Goal: Information Seeking & Learning: Learn about a topic

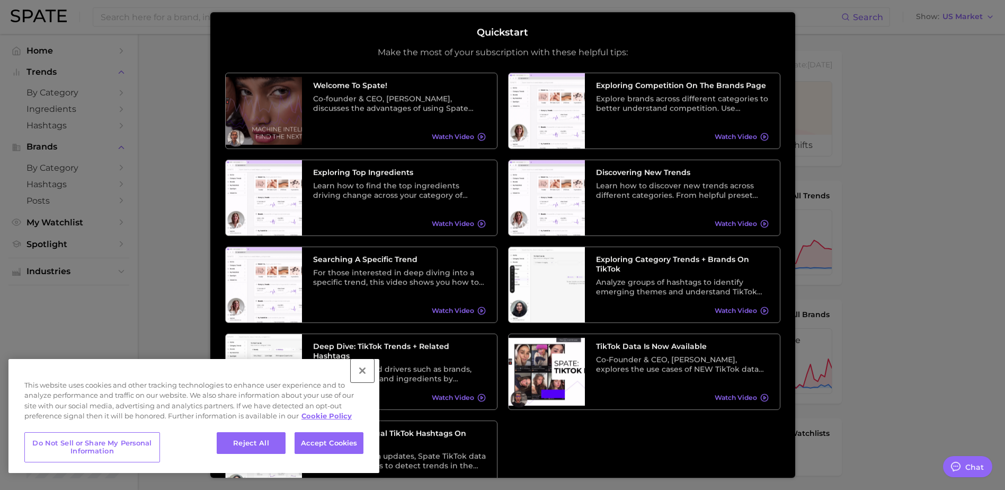
click at [361, 373] on button "Close" at bounding box center [362, 370] width 23 height 23
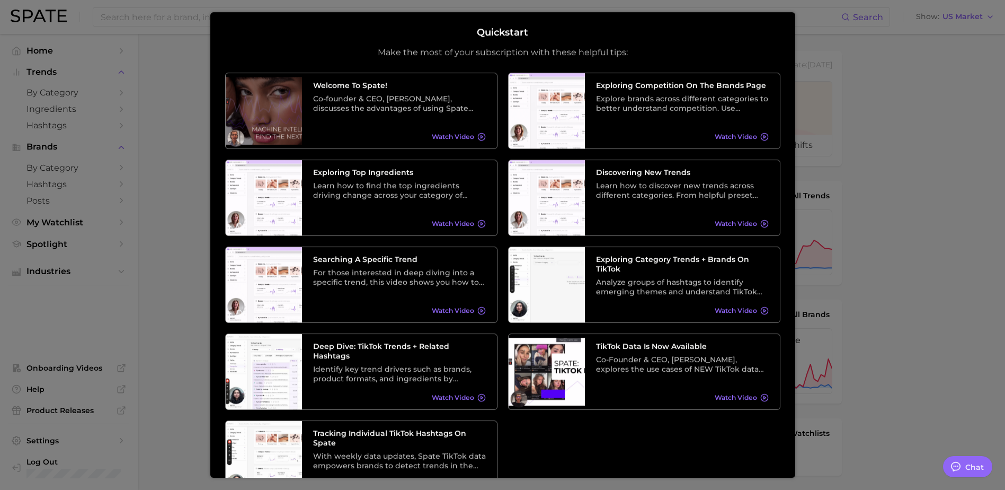
click at [871, 386] on div at bounding box center [502, 422] width 1005 height 845
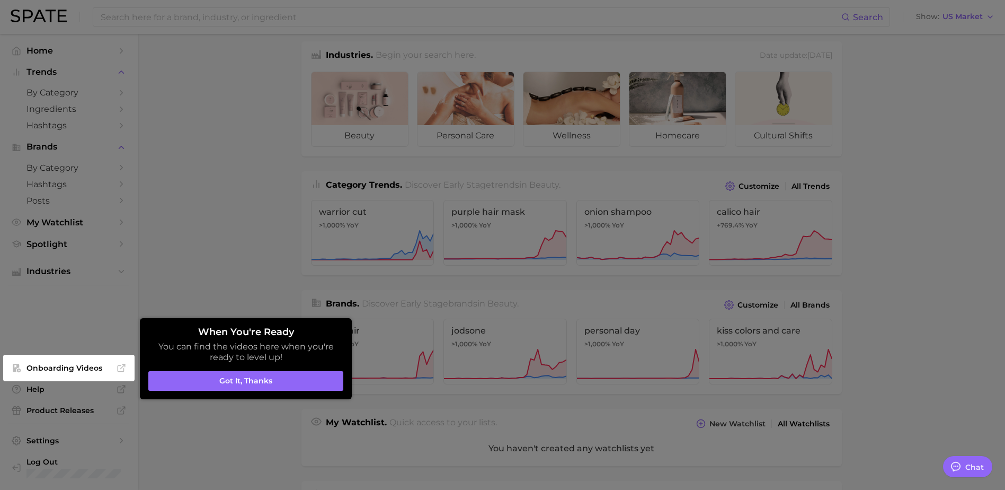
scroll to position [318, 0]
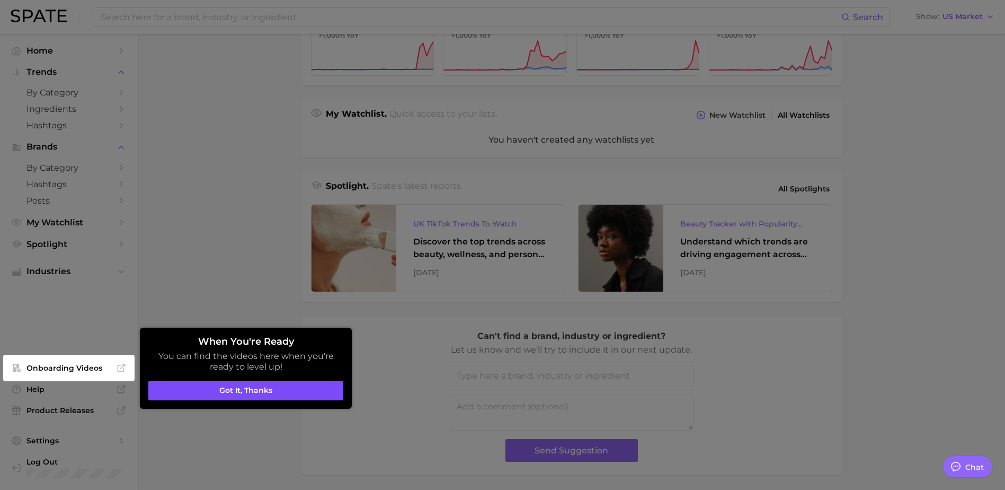
click at [257, 390] on button "Got it, thanks" at bounding box center [245, 390] width 195 height 20
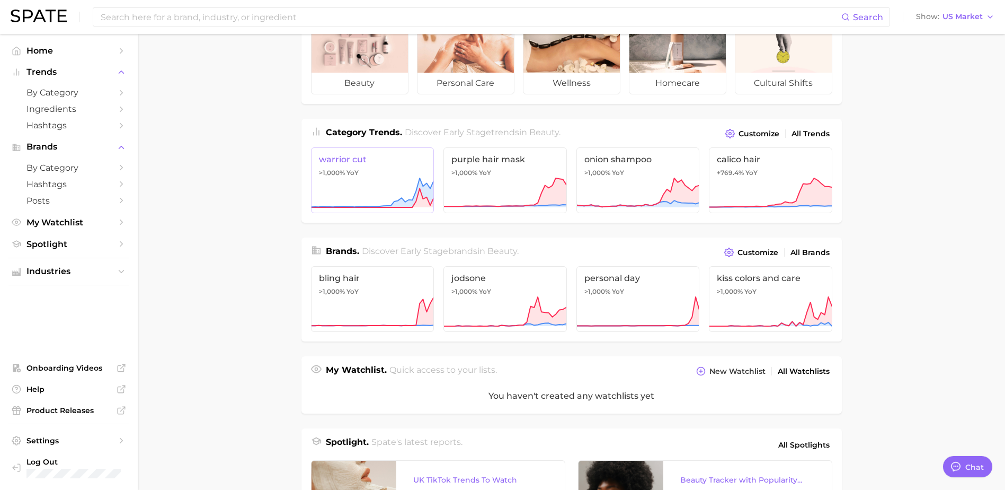
scroll to position [0, 0]
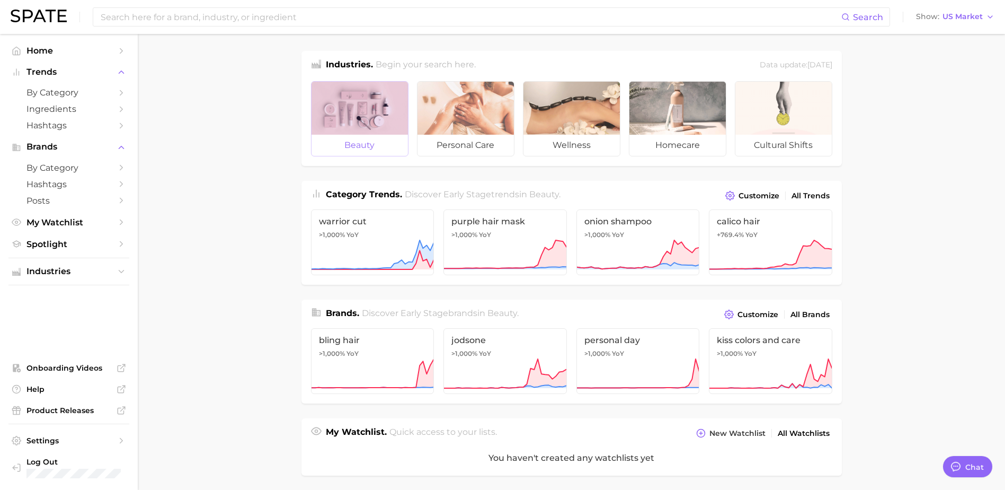
click at [351, 112] on div at bounding box center [360, 108] width 96 height 53
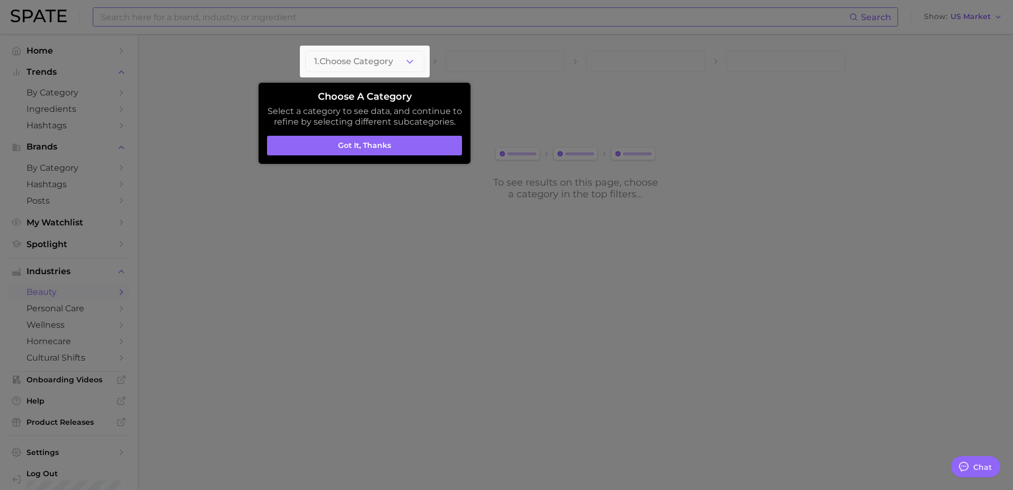
click at [322, 19] on div at bounding box center [506, 245] width 1013 height 490
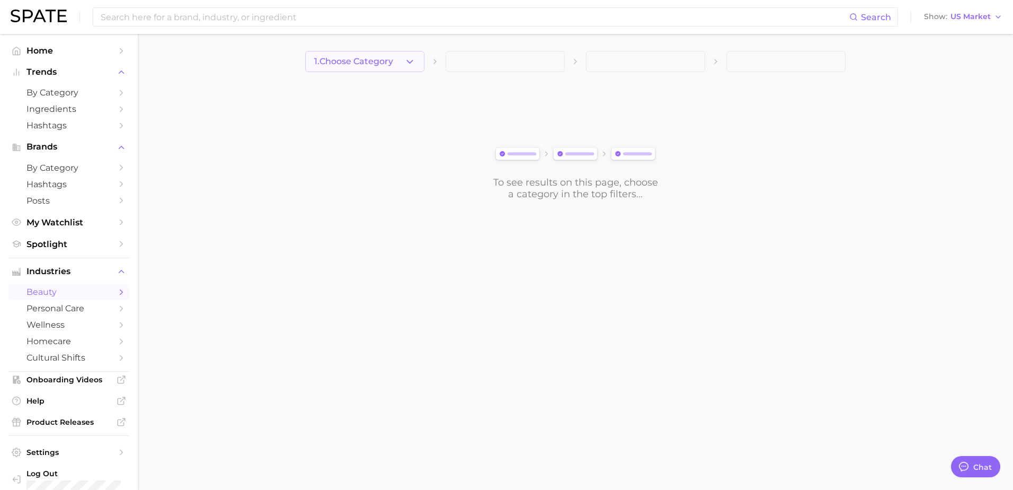
click at [344, 56] on button "1. Choose Category" at bounding box center [364, 61] width 119 height 21
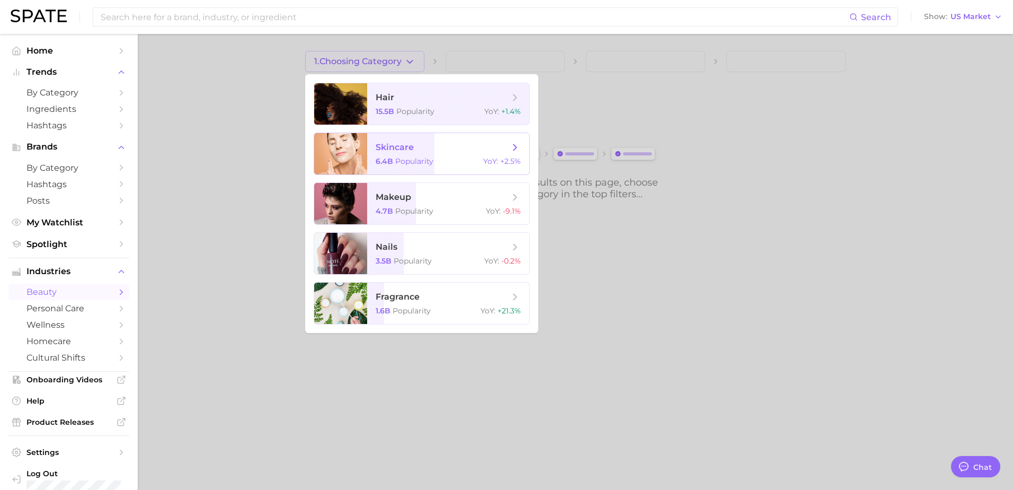
click at [398, 153] on span "skincare 6.4b Popularity YoY : +2.5%" at bounding box center [448, 153] width 162 height 41
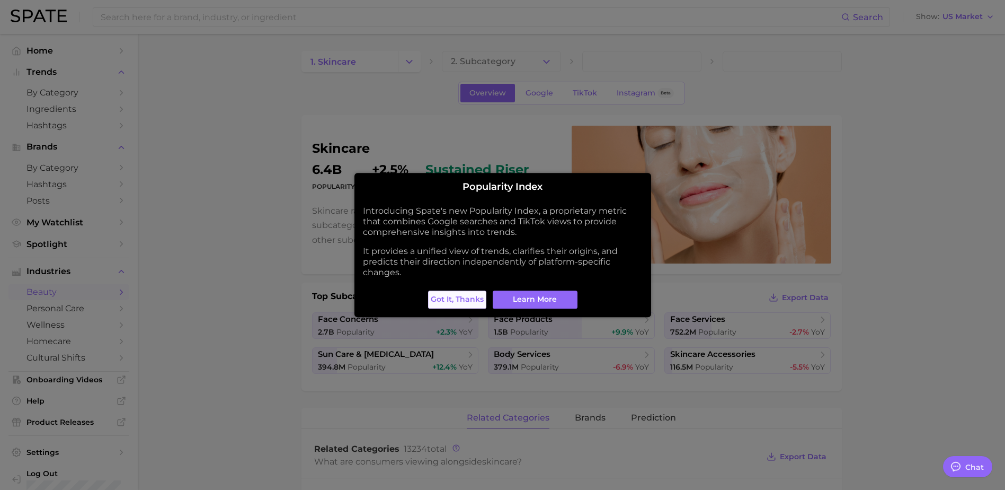
click at [447, 291] on button "Got it, thanks" at bounding box center [457, 299] width 58 height 18
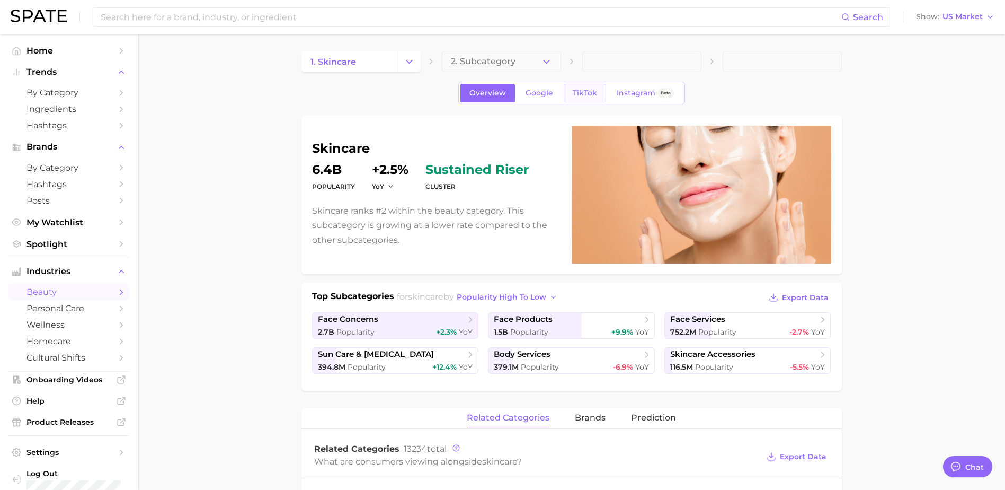
click at [589, 92] on span "TikTok" at bounding box center [585, 92] width 24 height 9
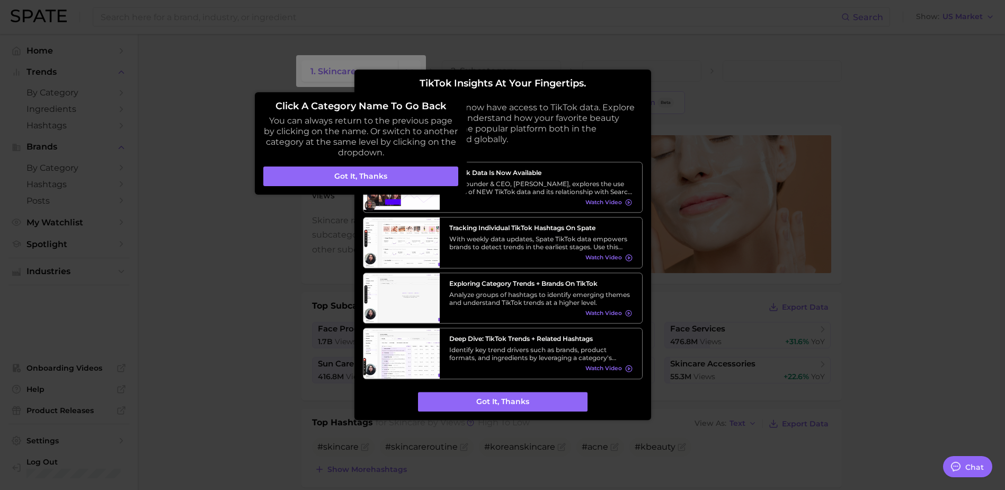
click at [493, 402] on button "Got it, thanks" at bounding box center [503, 402] width 170 height 20
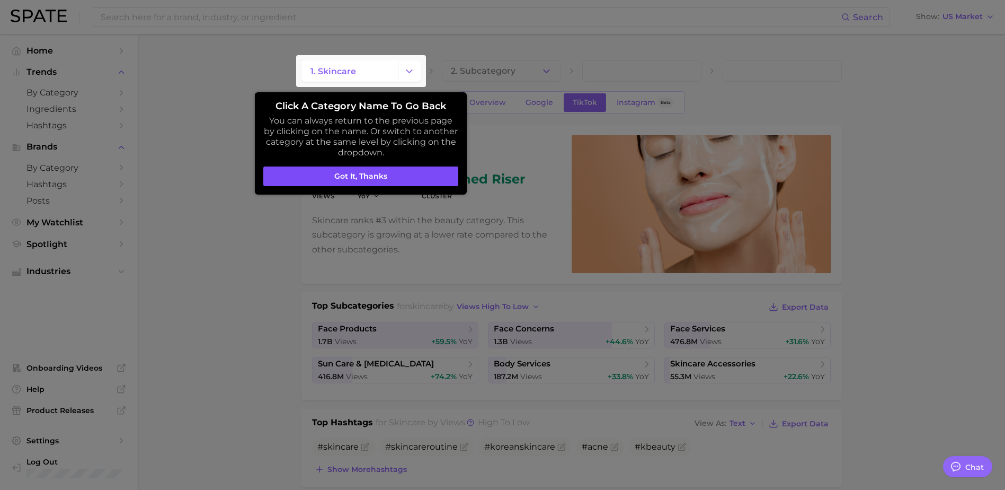
click at [366, 172] on button "Got it, thanks" at bounding box center [360, 176] width 195 height 20
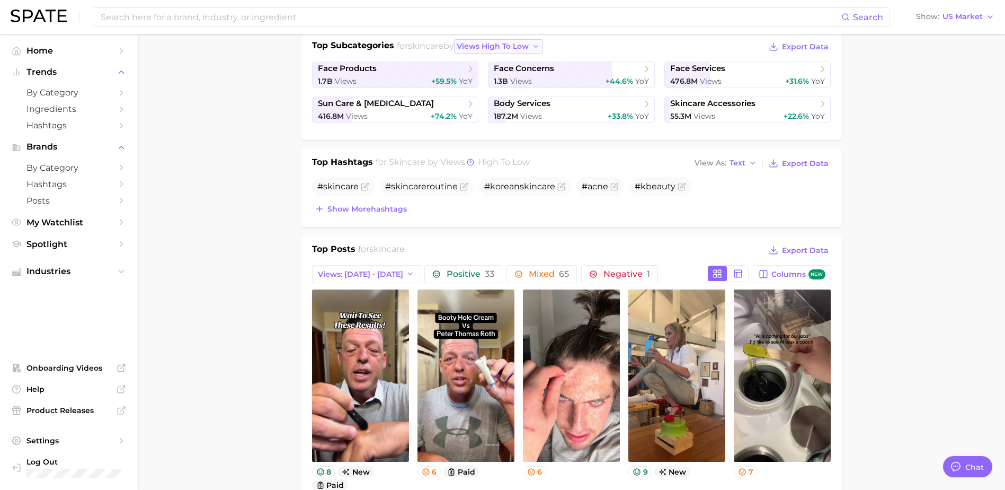
scroll to position [265, 0]
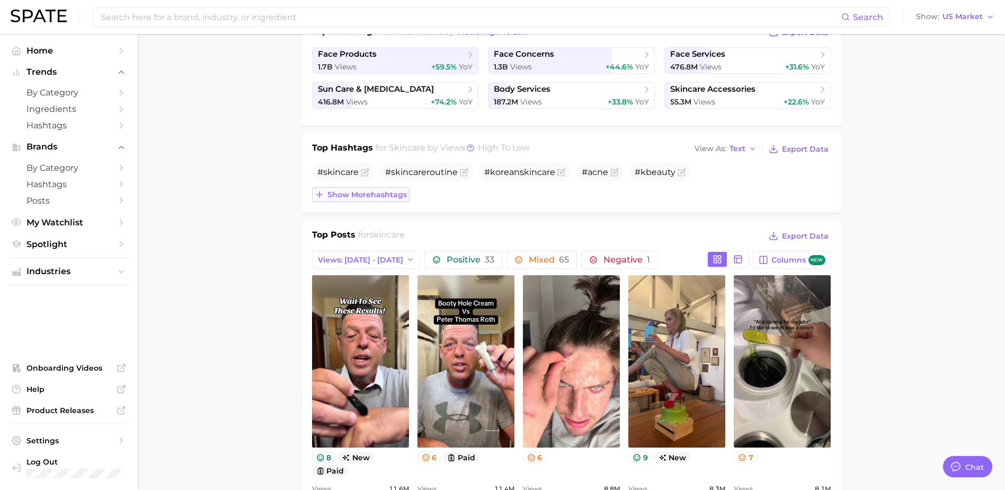
click at [338, 197] on span "Show more hashtags" at bounding box center [366, 194] width 79 height 9
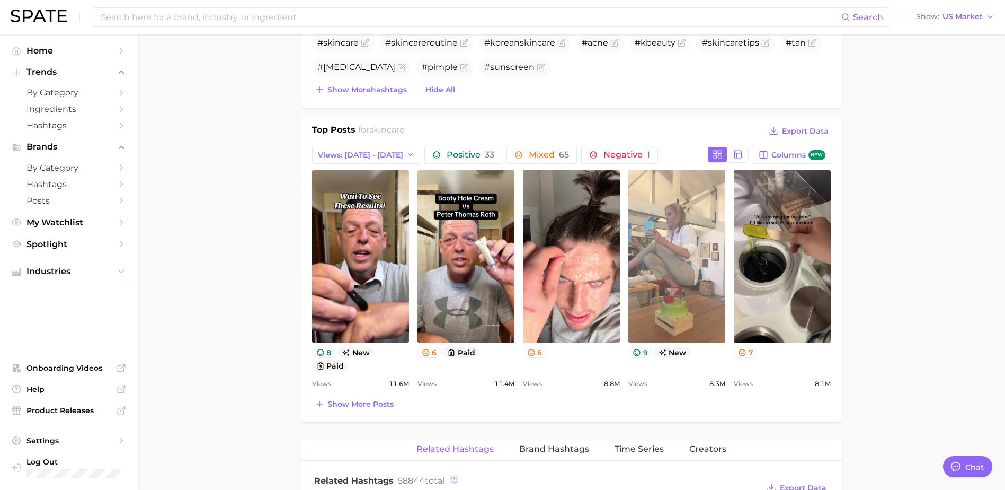
scroll to position [318, 0]
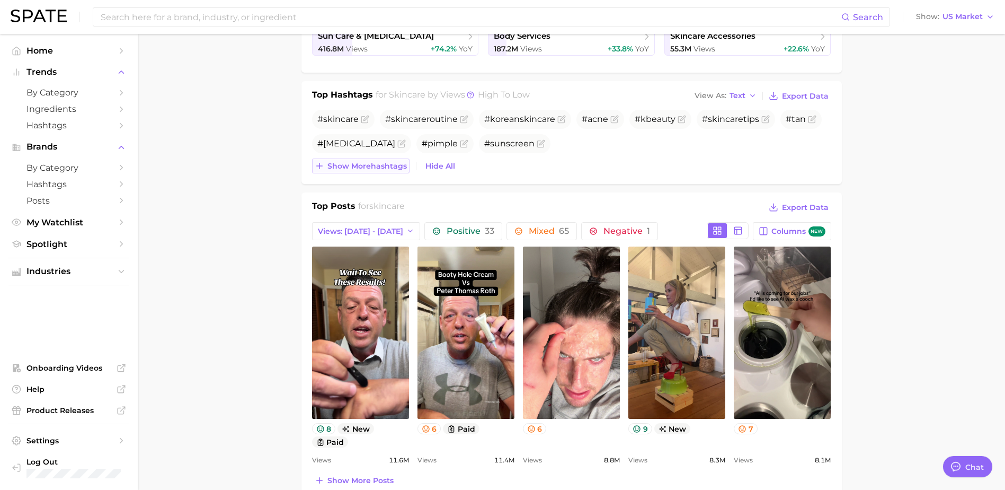
click at [385, 165] on span "Show more hashtags" at bounding box center [366, 166] width 79 height 9
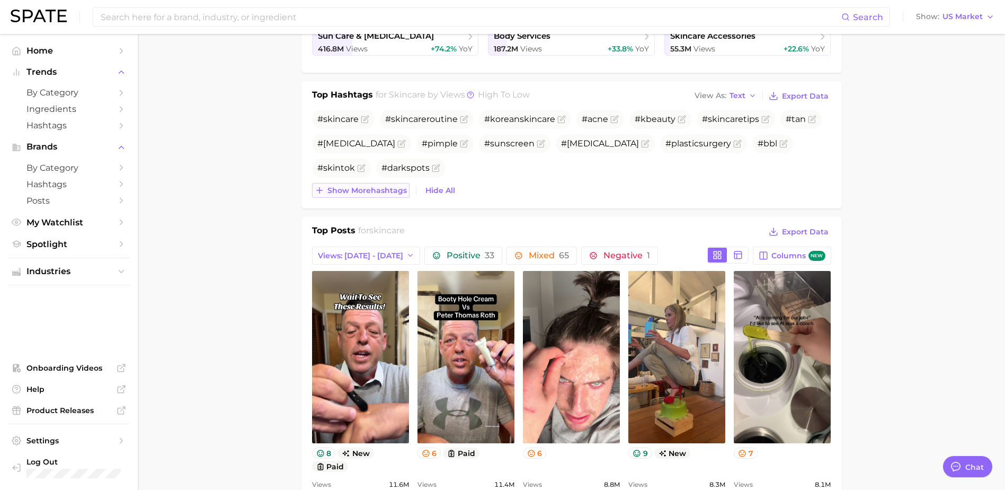
click at [371, 192] on span "Show more hashtags" at bounding box center [366, 190] width 79 height 9
click at [367, 186] on span "Show more hashtags" at bounding box center [366, 190] width 79 height 9
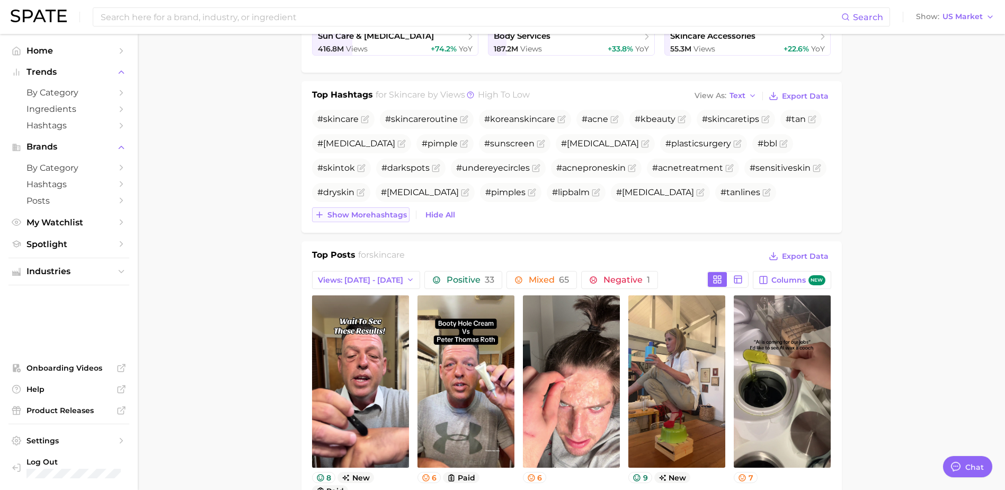
click at [378, 214] on span "Show more hashtags" at bounding box center [366, 214] width 79 height 9
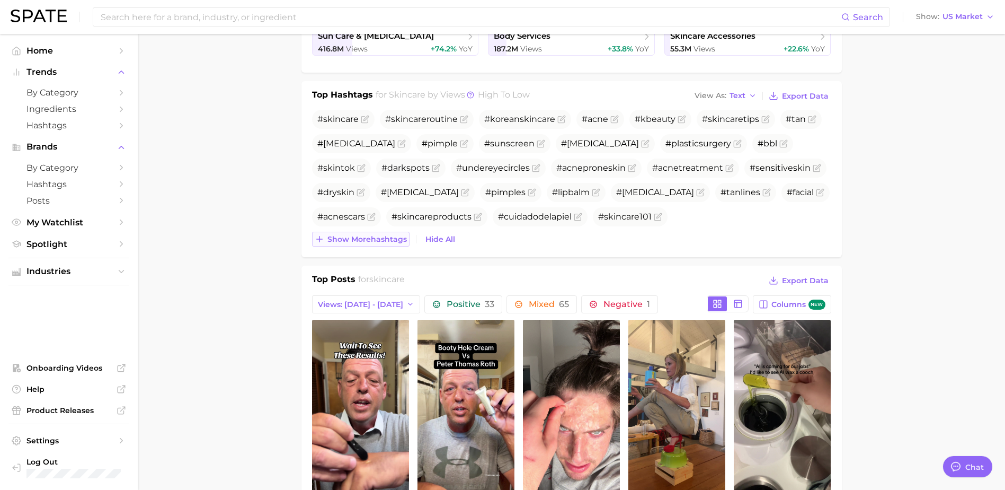
click at [383, 238] on span "Show more hashtags" at bounding box center [366, 239] width 79 height 9
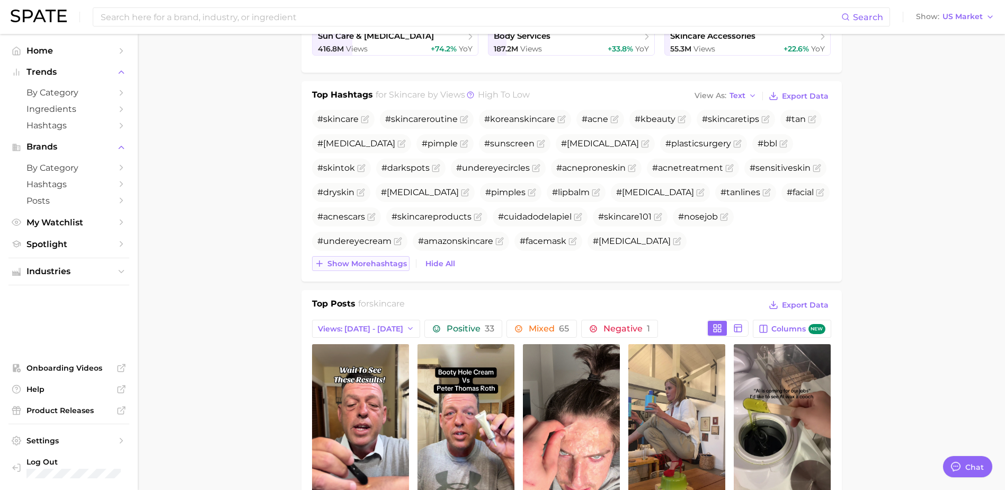
click at [383, 266] on span "Show more hashtags" at bounding box center [366, 263] width 79 height 9
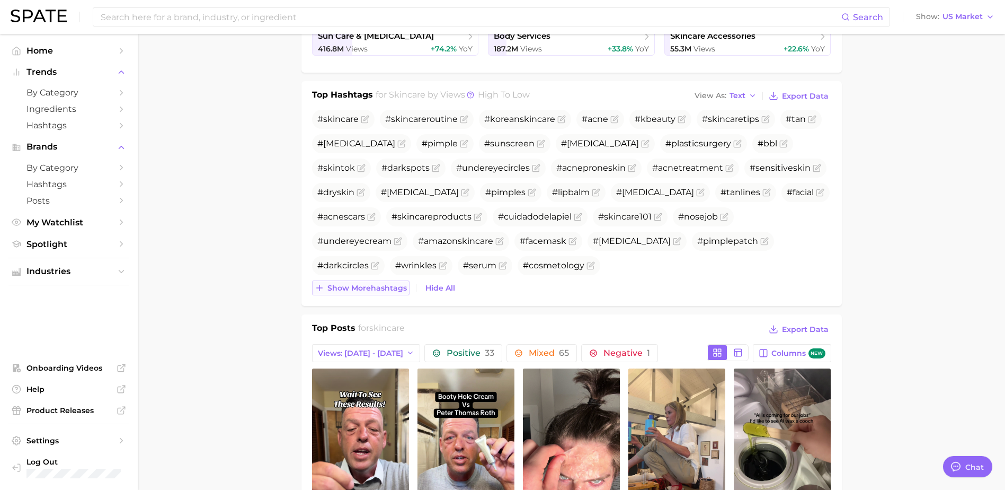
click at [378, 291] on span "Show more hashtags" at bounding box center [366, 287] width 79 height 9
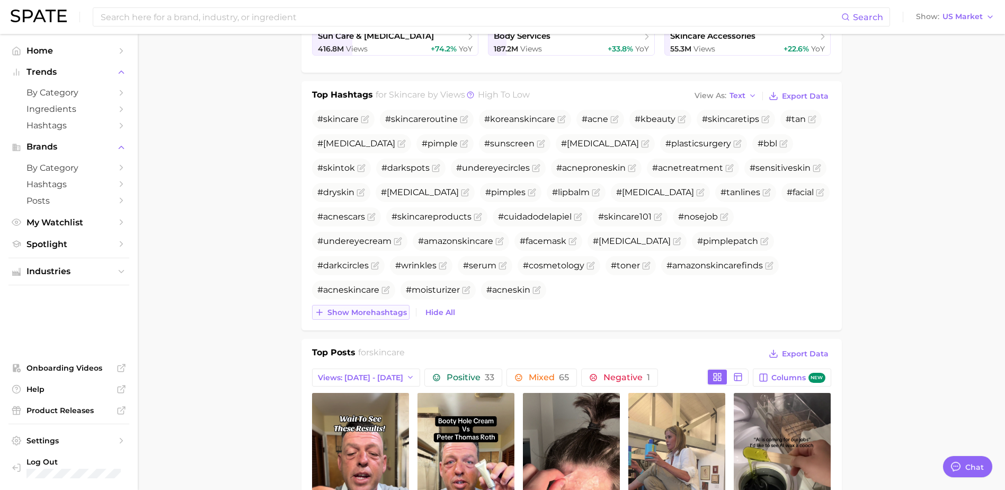
click at [372, 306] on button "Show more hashtags" at bounding box center [360, 312] width 97 height 15
click at [371, 313] on span "Show more hashtags" at bounding box center [366, 312] width 79 height 9
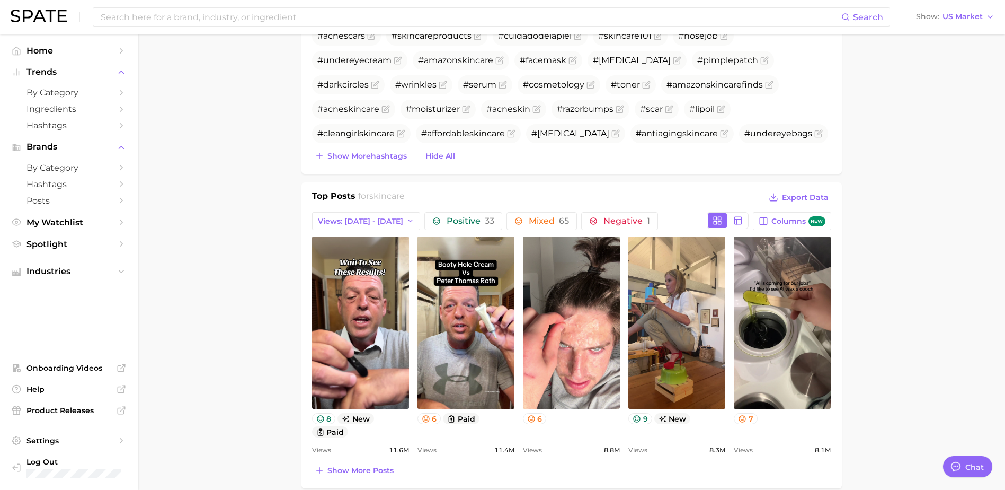
scroll to position [530, 0]
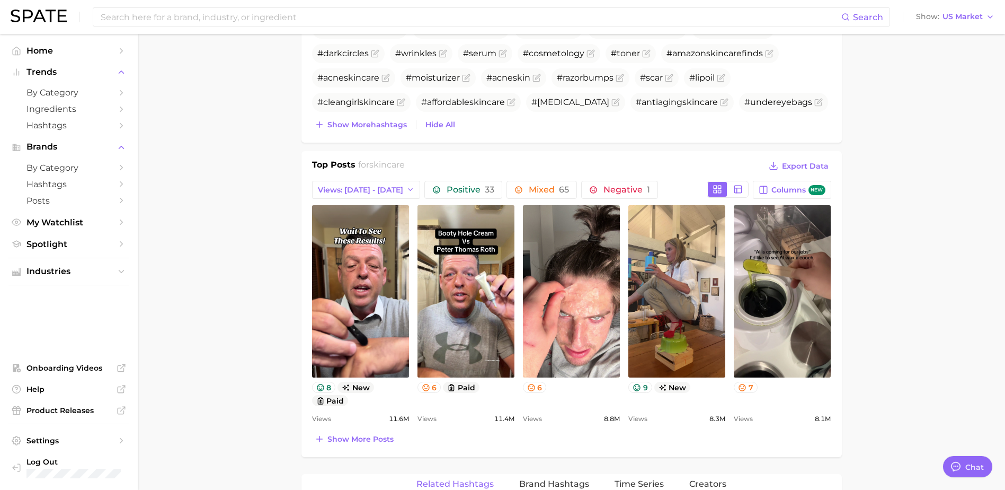
click at [268, 228] on main "1. skincare 2. Subcategory Overview Google TikTok Instagram Beta skincare Views…" at bounding box center [571, 334] width 867 height 1661
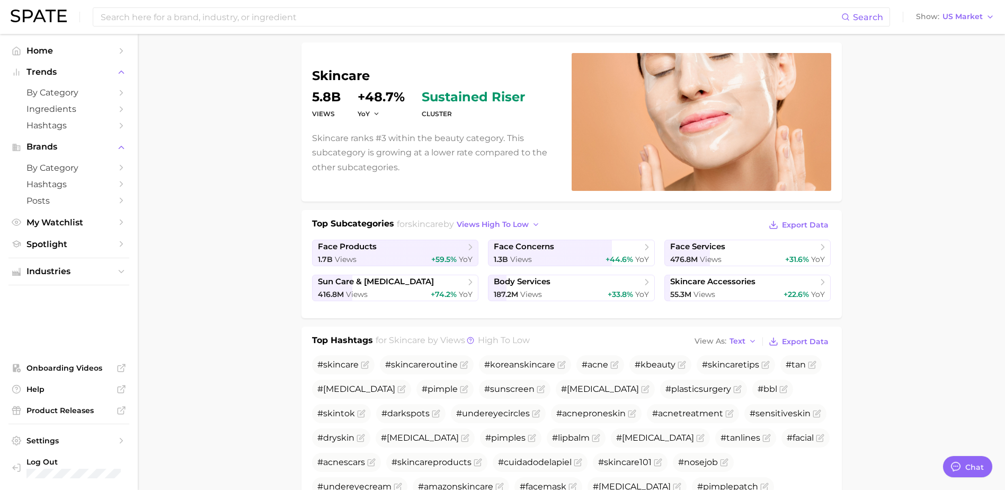
scroll to position [0, 0]
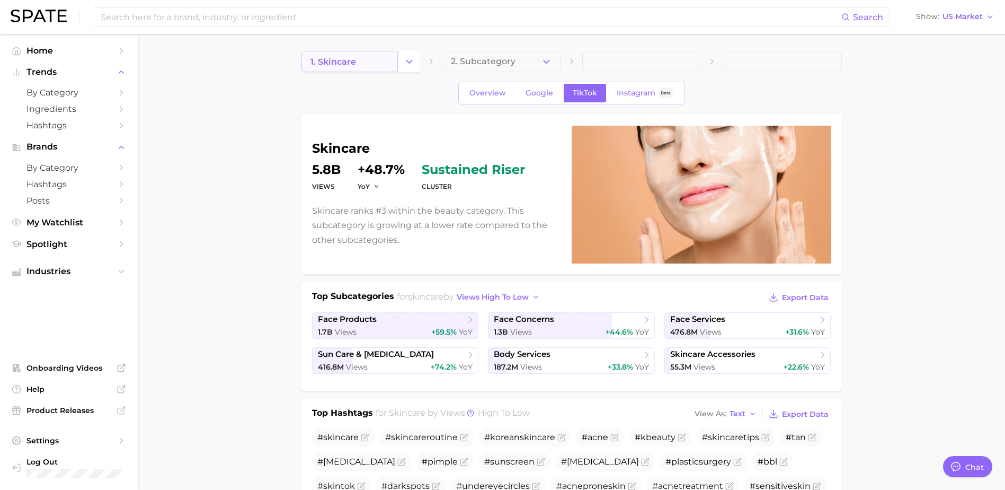
click at [351, 56] on link "1. skincare" at bounding box center [349, 61] width 96 height 21
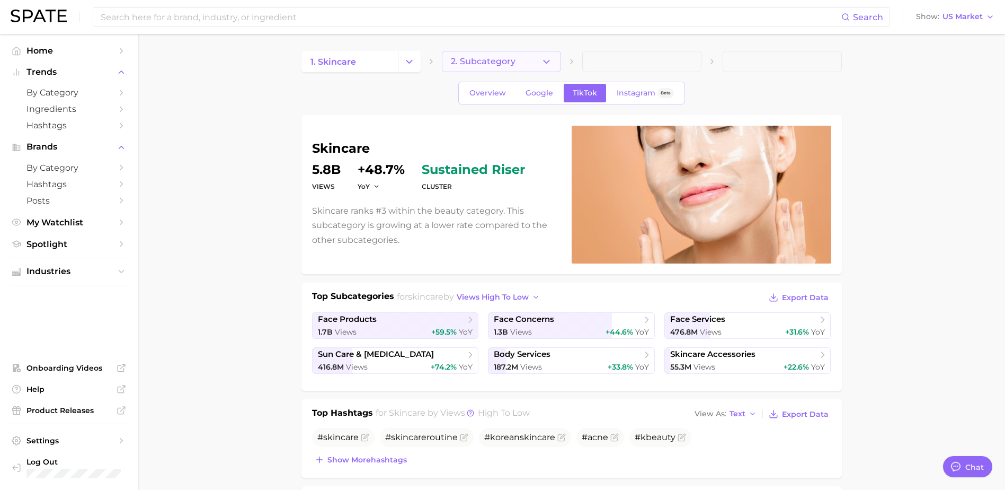
click at [499, 54] on button "2. Subcategory" at bounding box center [501, 61] width 119 height 21
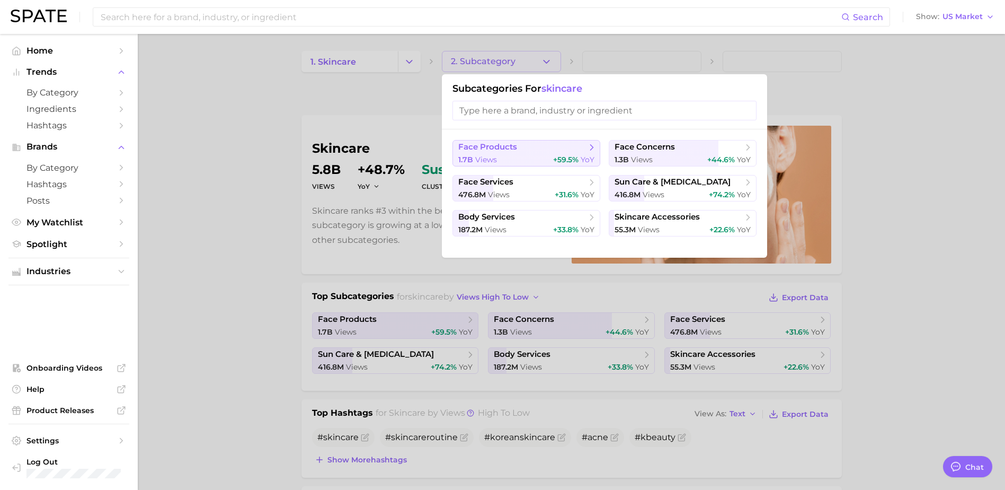
click at [566, 144] on span "face products" at bounding box center [522, 147] width 129 height 11
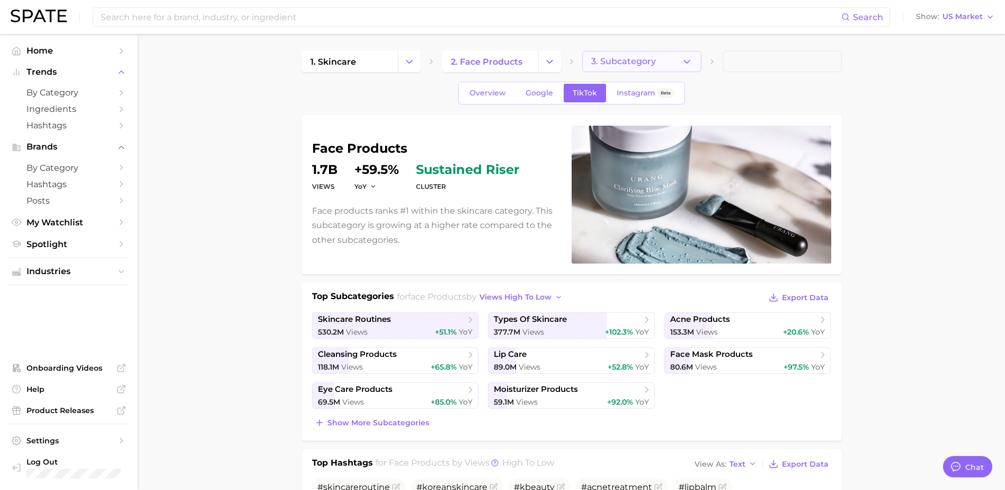
click at [648, 63] on span "3. Subcategory" at bounding box center [623, 62] width 65 height 10
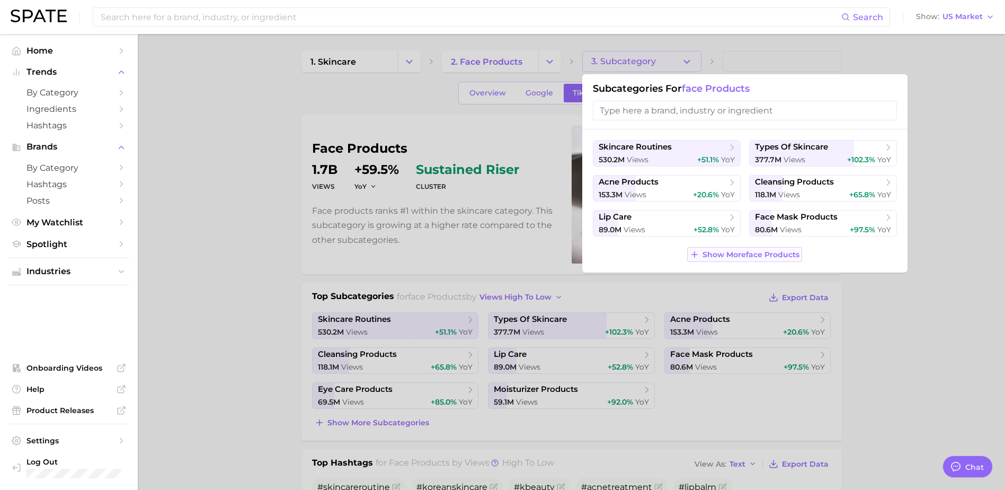
click at [764, 257] on span "Show More face products" at bounding box center [751, 254] width 97 height 9
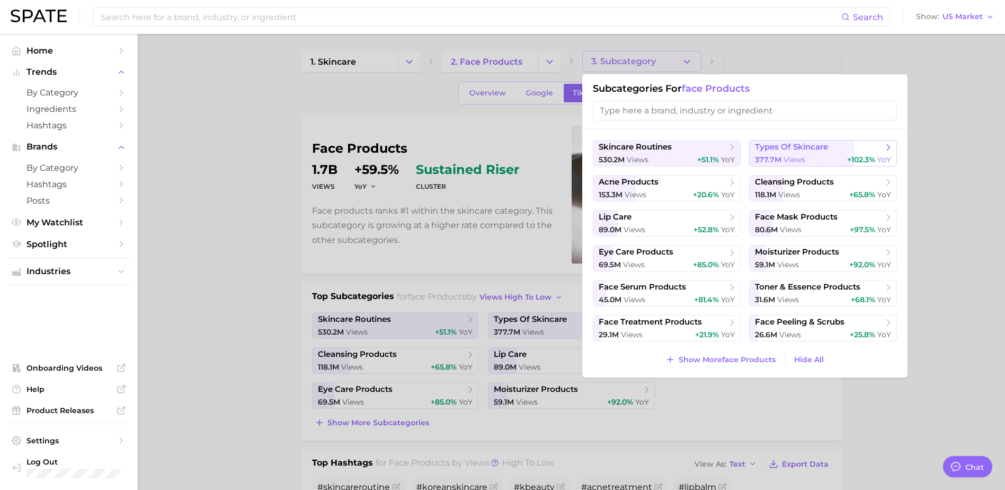
click at [887, 149] on icon at bounding box center [888, 147] width 11 height 11
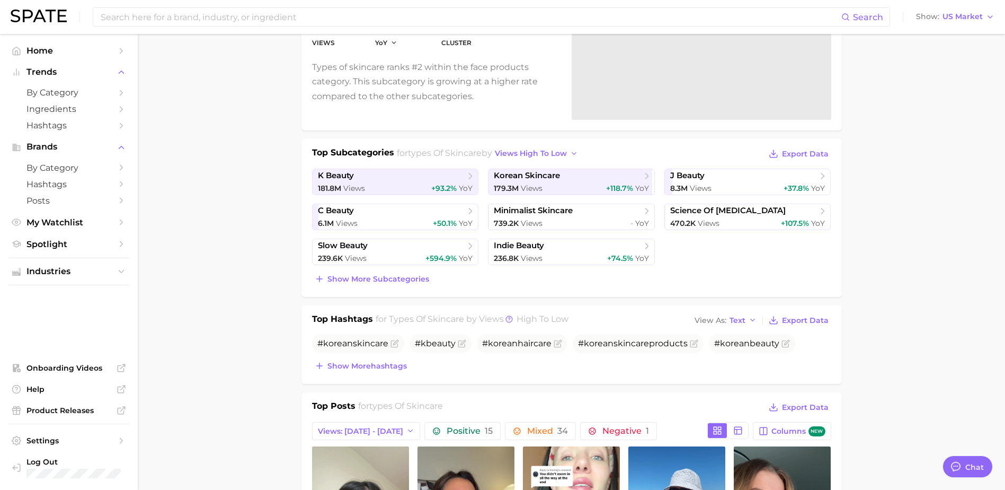
scroll to position [159, 0]
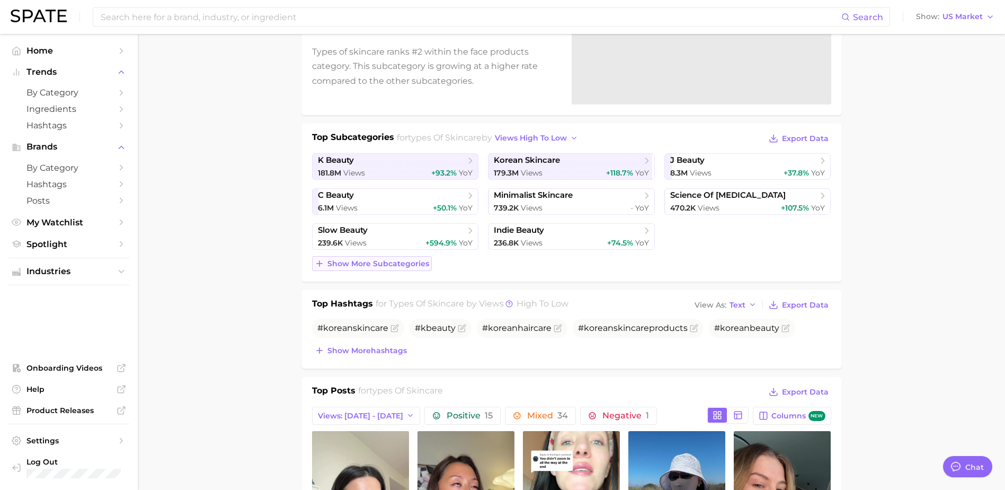
click at [359, 262] on span "Show more subcategories" at bounding box center [378, 263] width 102 height 9
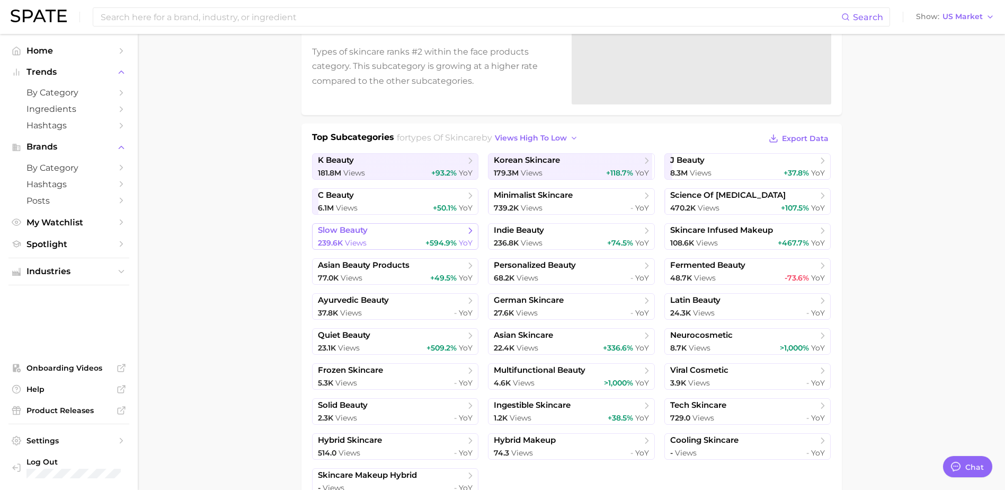
click at [394, 243] on div "239.6k Views +594.9% YoY" at bounding box center [395, 243] width 155 height 10
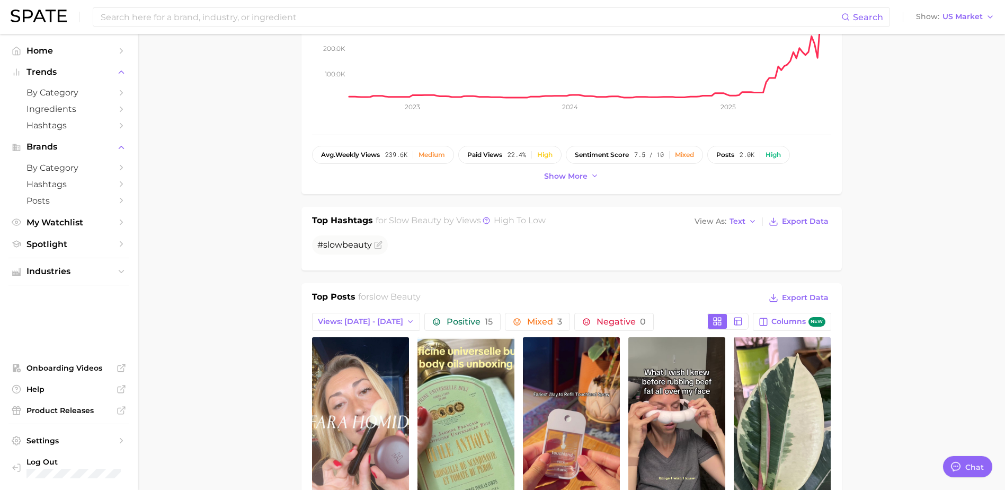
type textarea "x"
